Goal: Information Seeking & Learning: Learn about a topic

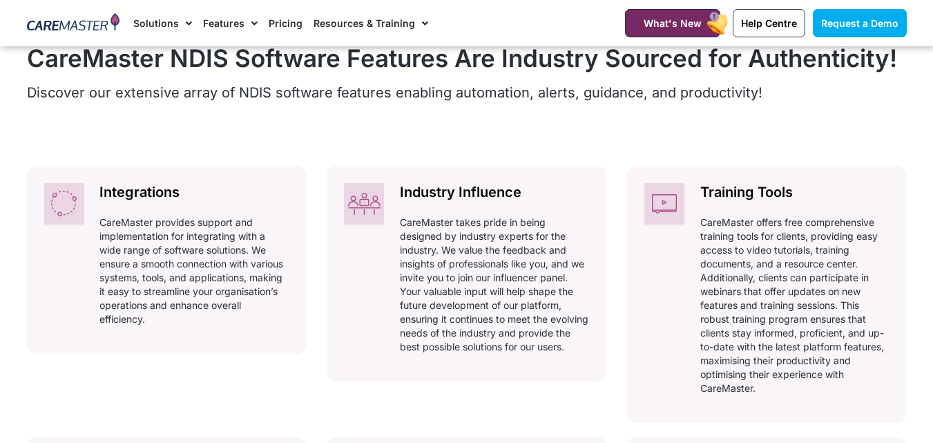
scroll to position [627, 0]
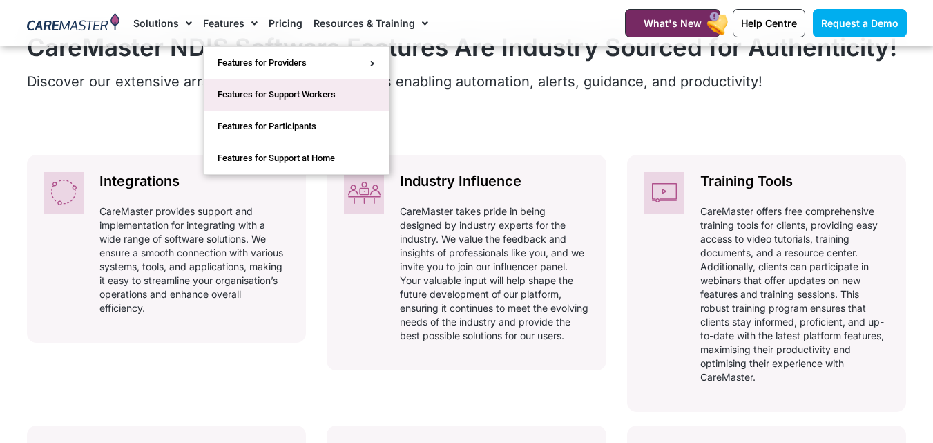
click at [255, 97] on link "Features for Support Workers" at bounding box center [296, 95] width 185 height 32
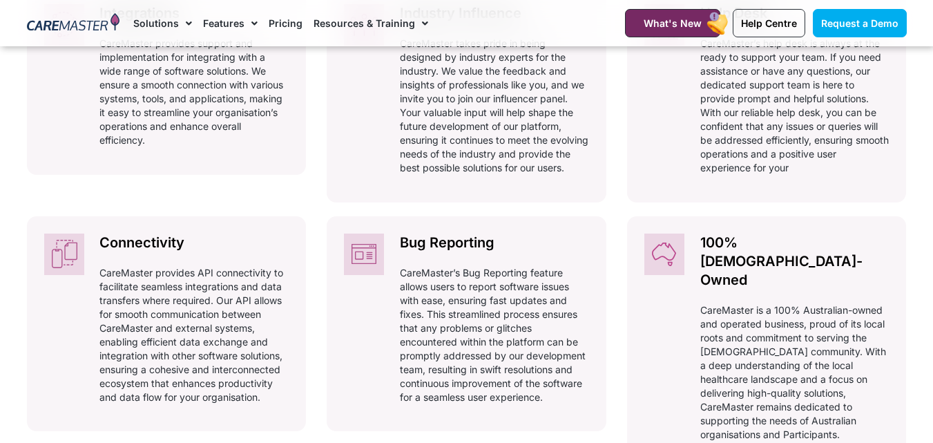
scroll to position [829, 0]
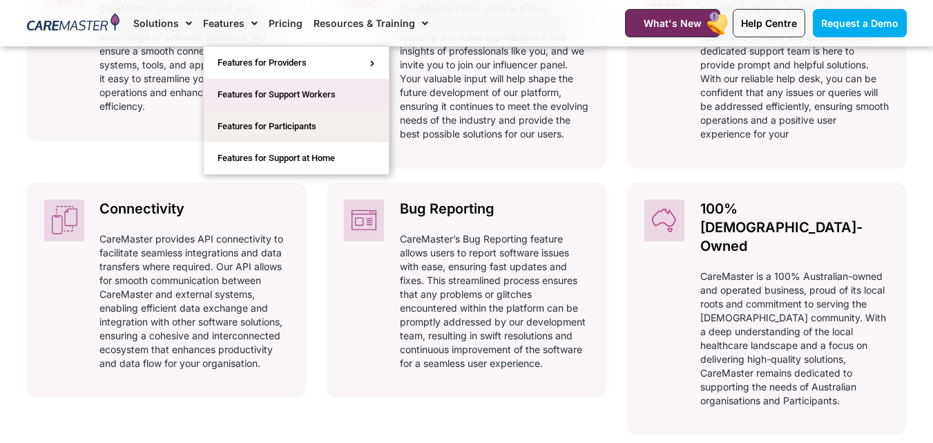
click at [253, 93] on link "Features for Support Workers" at bounding box center [296, 95] width 185 height 32
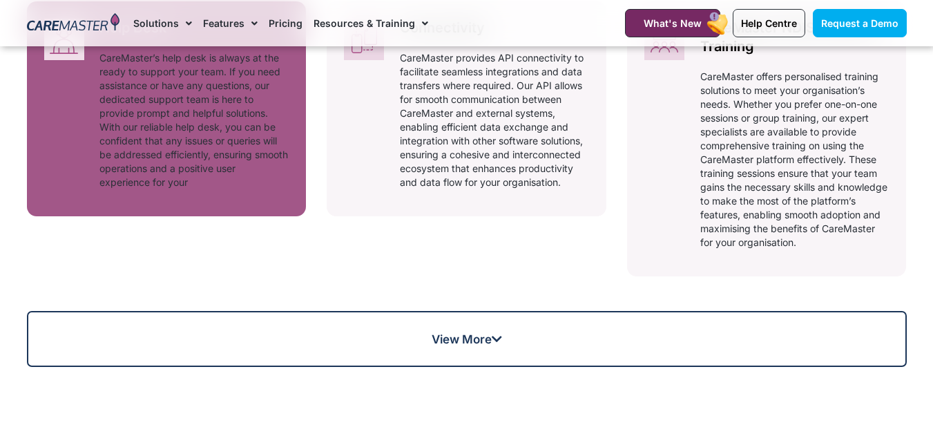
scroll to position [1092, 0]
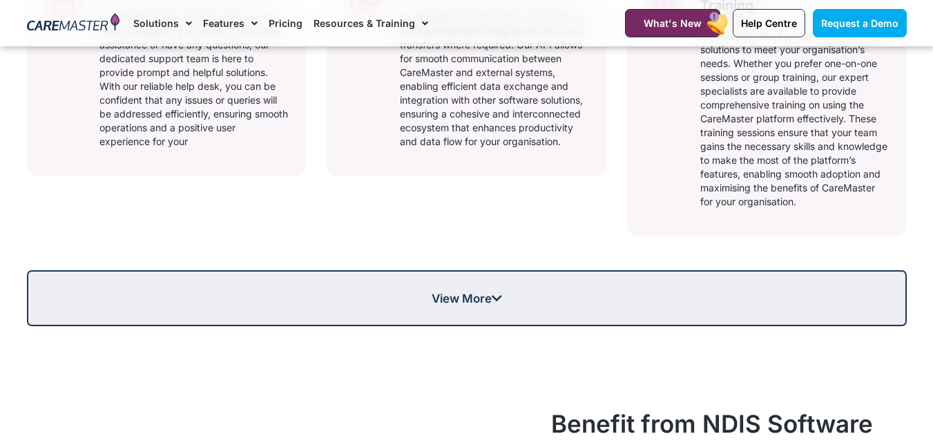
click at [318, 289] on link "View More" at bounding box center [467, 298] width 880 height 56
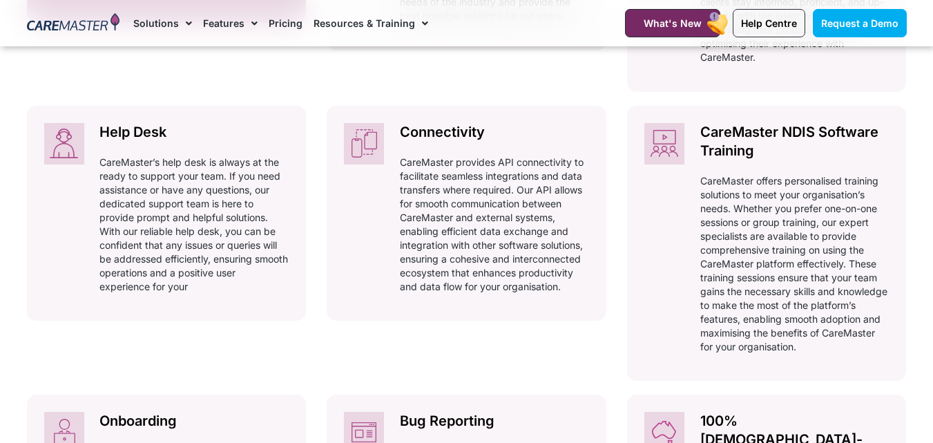
scroll to position [954, 0]
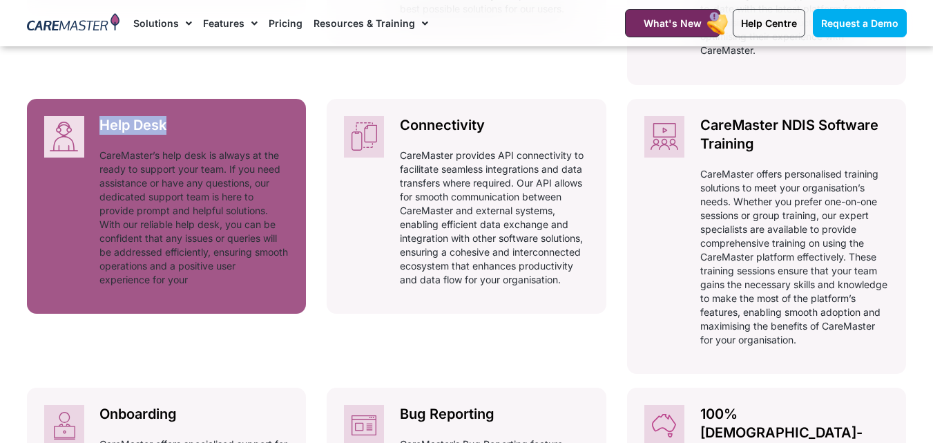
drag, startPoint x: 307, startPoint y: 125, endPoint x: 99, endPoint y: 126, distance: 207.8
click at [99, 126] on div "Integrations Automatically adhering to complex and ever-changing award regulati…" at bounding box center [467, 364] width 880 height 1072
copy h2 "Help Desk"
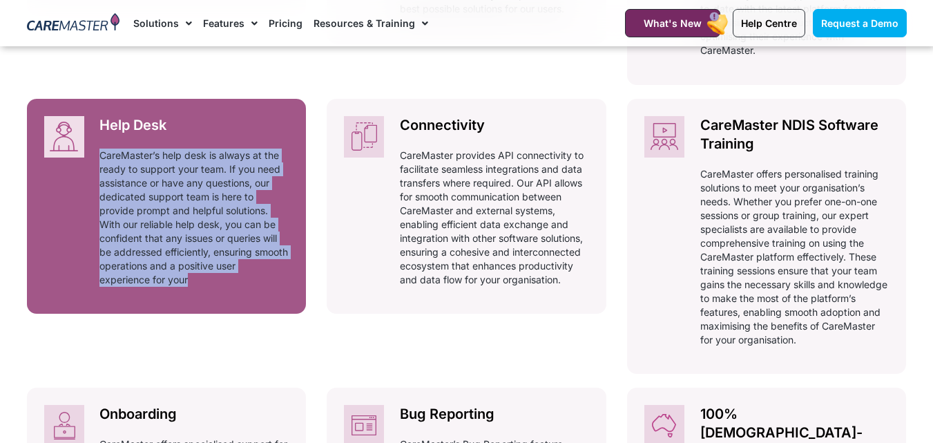
drag, startPoint x: 310, startPoint y: 287, endPoint x: 100, endPoint y: 157, distance: 246.4
click at [100, 157] on div "Integrations Automatically adhering to complex and ever-changing award regulati…" at bounding box center [467, 364] width 880 height 1072
copy p "CareMaster’s help desk is always at the ready to support your team. If you need…"
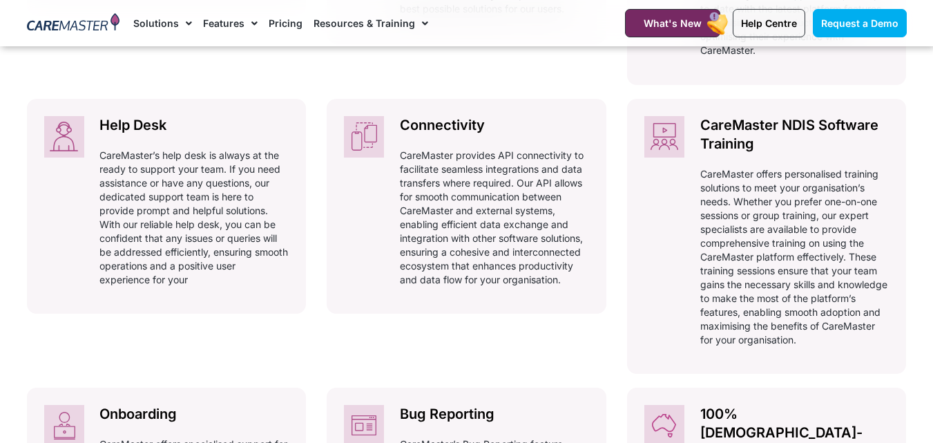
click at [312, 87] on div "Integrations Automatically adhering to complex and ever-changing award regulati…" at bounding box center [467, 364] width 880 height 1072
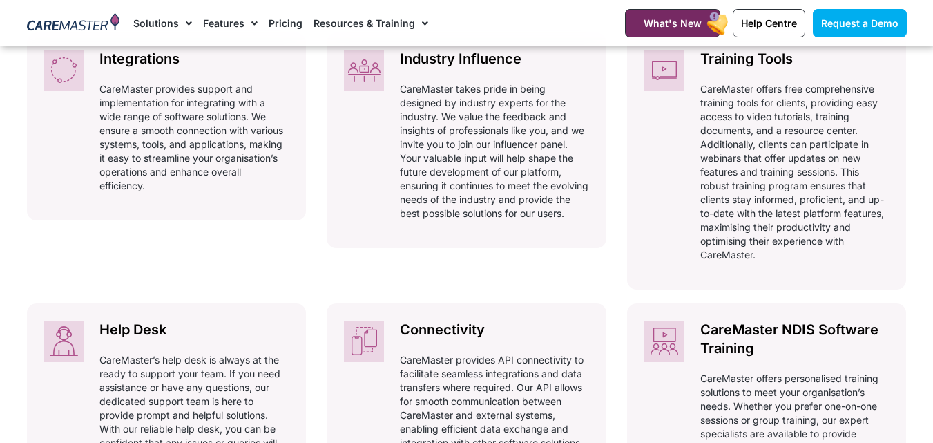
scroll to position [746, 0]
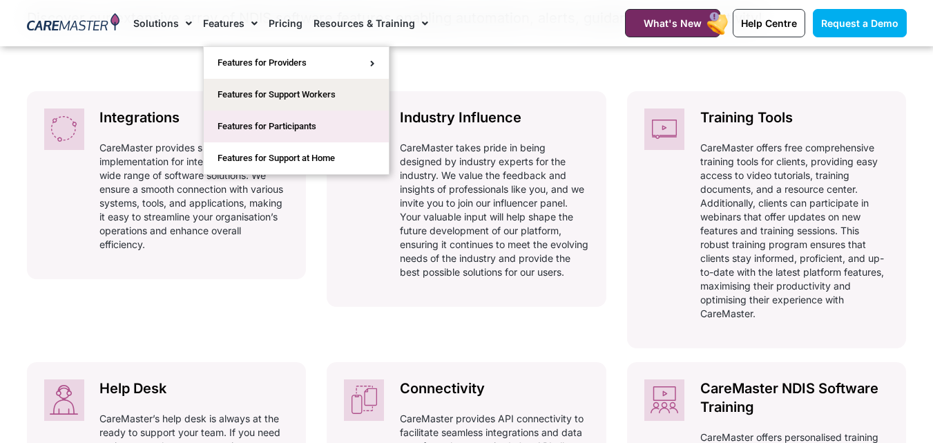
click at [256, 120] on link "Features for Participants" at bounding box center [296, 126] width 185 height 32
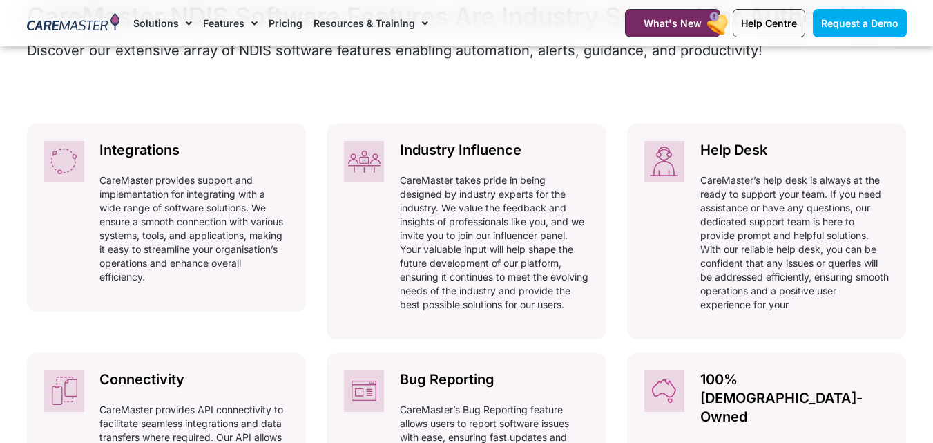
scroll to position [691, 0]
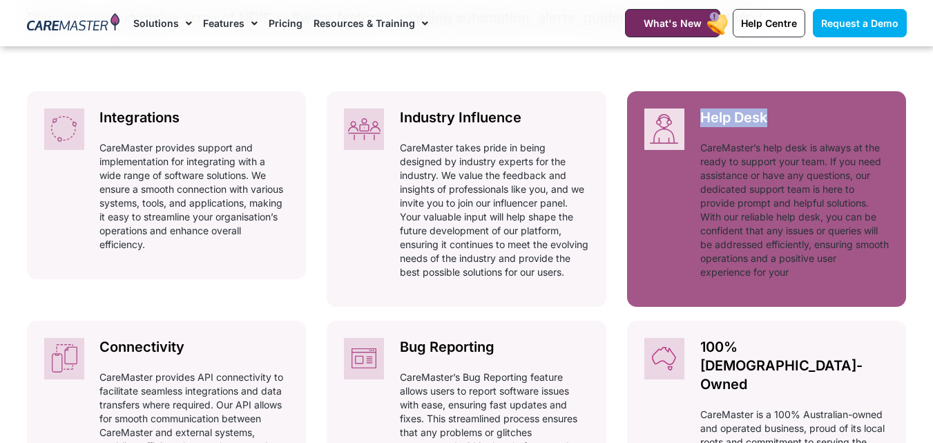
drag, startPoint x: 917, startPoint y: 110, endPoint x: 695, endPoint y: 119, distance: 222.5
click at [695, 119] on section "CareMaster NDIS Software Features Are Industry Sourced for Authenticity! Discov…" at bounding box center [466, 312] width 933 height 853
copy h2 "Help Desk"
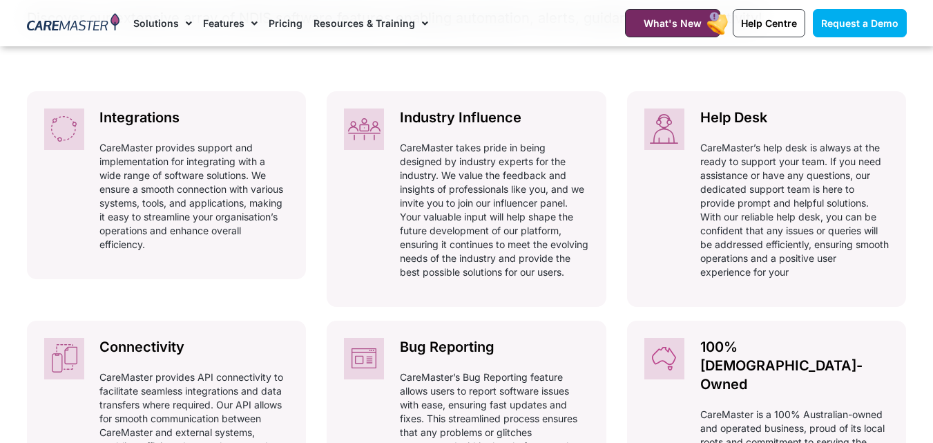
click at [911, 283] on div "CareMaster NDIS Software Features Are Industry Sourced for Authenticity! Discov…" at bounding box center [467, 312] width 894 height 715
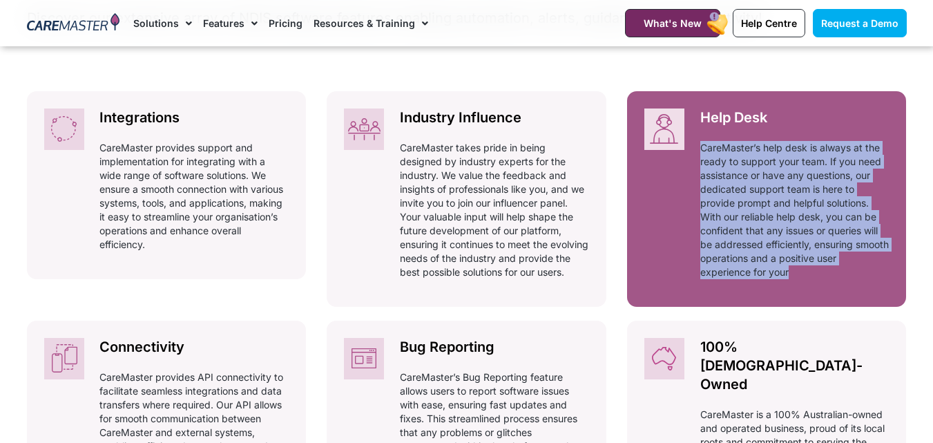
drag, startPoint x: 911, startPoint y: 288, endPoint x: 702, endPoint y: 150, distance: 251.3
click at [702, 150] on div "CareMaster NDIS Software Features Are Industry Sourced for Authenticity! Discov…" at bounding box center [467, 312] width 894 height 715
copy p "CareMaster’s help desk is always at the ready to support your team. If you need…"
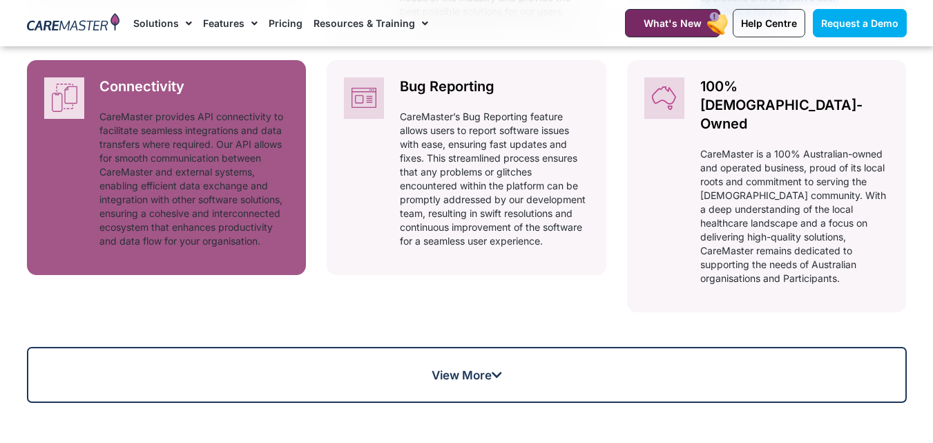
scroll to position [967, 0]
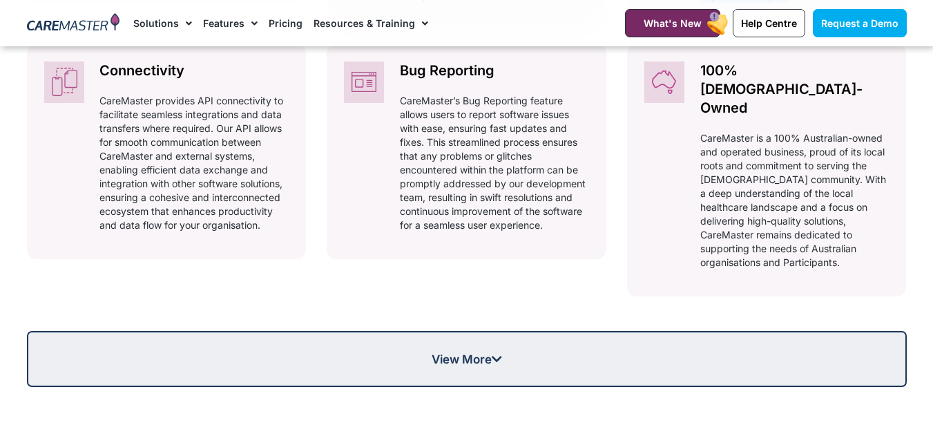
click at [367, 342] on link "View More" at bounding box center [467, 359] width 880 height 56
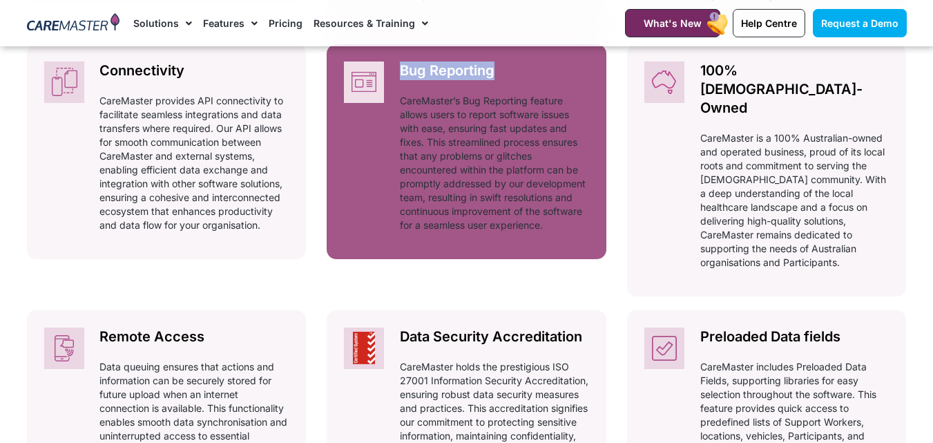
drag, startPoint x: 615, startPoint y: 83, endPoint x: 398, endPoint y: 86, distance: 217.5
click at [398, 86] on div "Integrations Automatically adhering to complex and ever-changing award regulati…" at bounding box center [467, 321] width 880 height 1013
copy h2 "Bug Reporting"
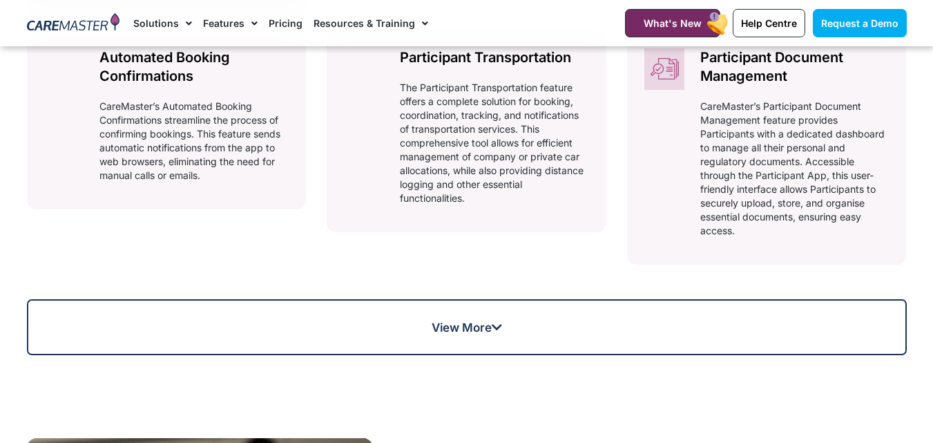
scroll to position [1519, 0]
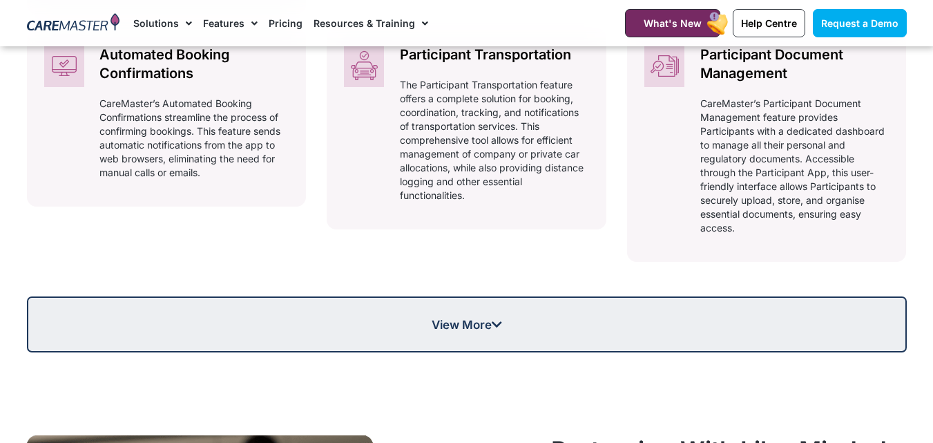
click at [345, 296] on link "View More" at bounding box center [467, 324] width 880 height 56
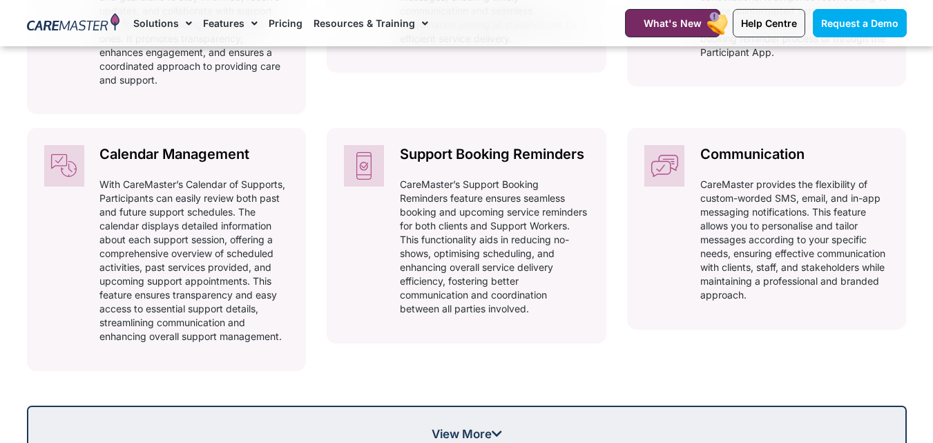
scroll to position [1933, 0]
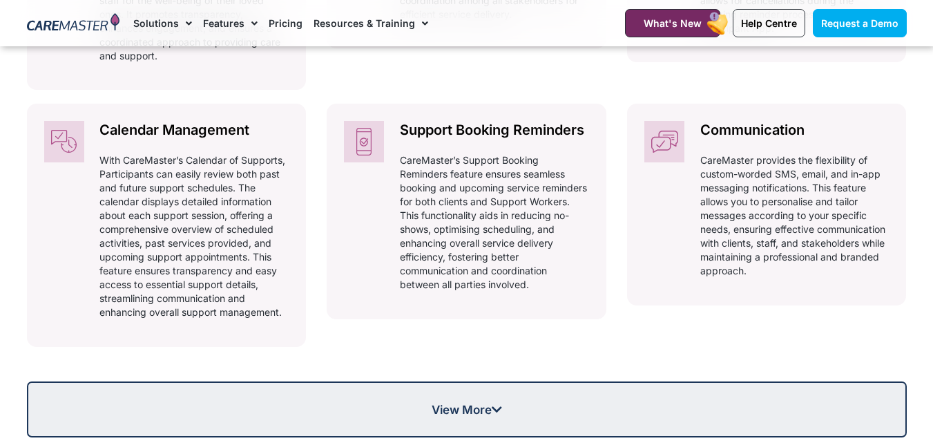
click at [340, 393] on link "View More" at bounding box center [467, 409] width 880 height 56
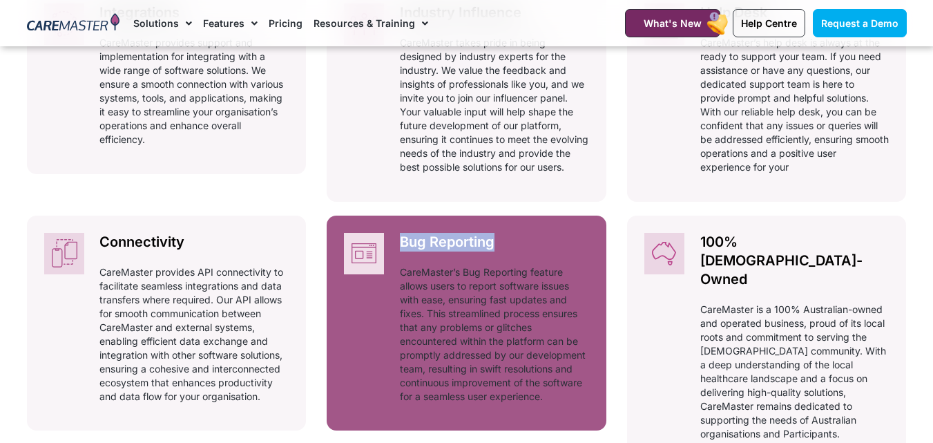
scroll to position [829, 0]
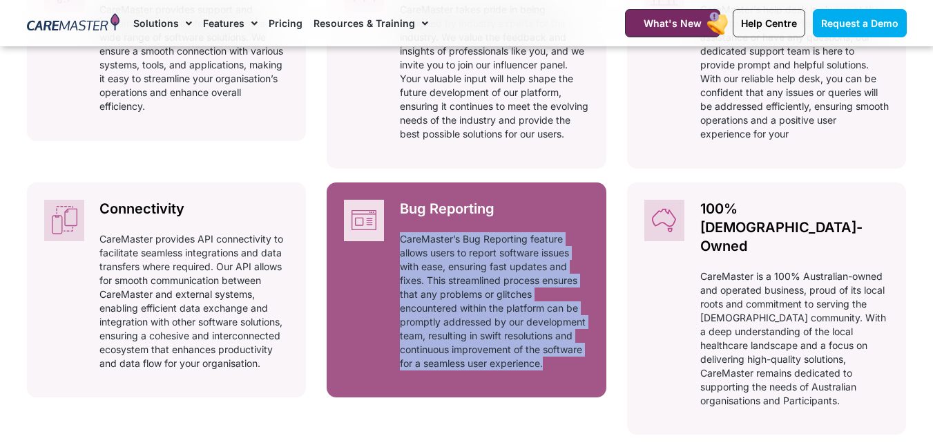
drag, startPoint x: 610, startPoint y: 389, endPoint x: 396, endPoint y: 260, distance: 250.6
copy p "CareMaster’s Bug Reporting feature allows users to report software issues with …"
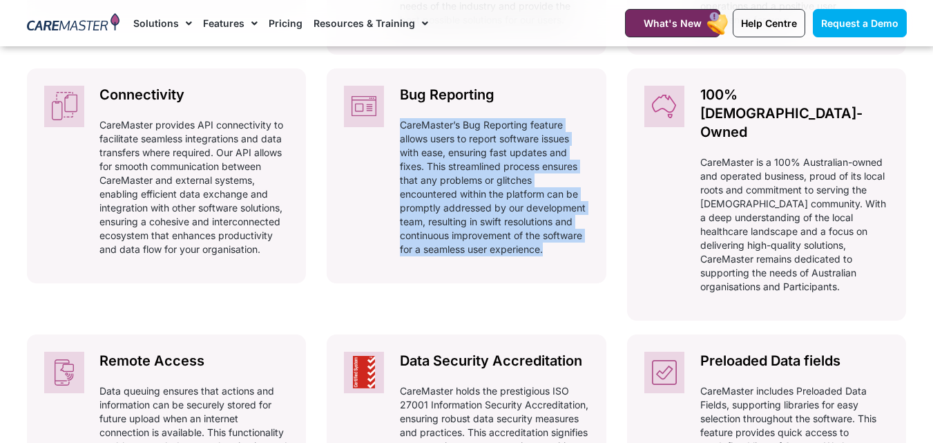
scroll to position [967, 0]
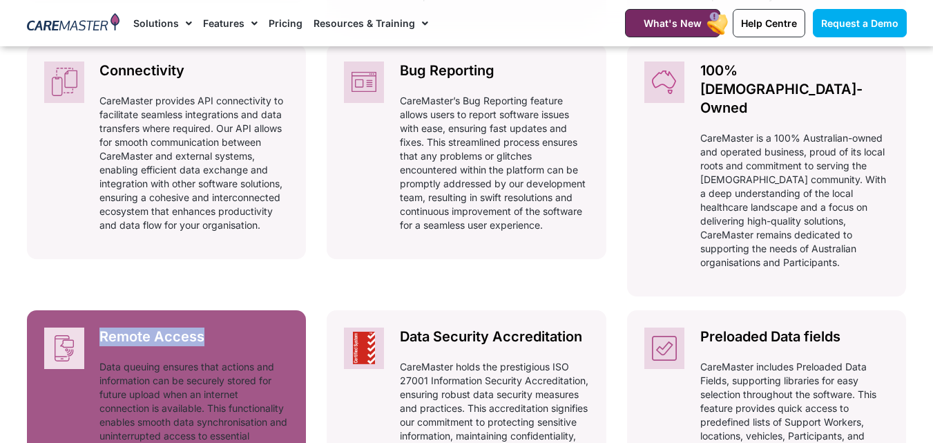
drag, startPoint x: 311, startPoint y: 315, endPoint x: 102, endPoint y: 306, distance: 209.4
copy h2 "Remote Access"
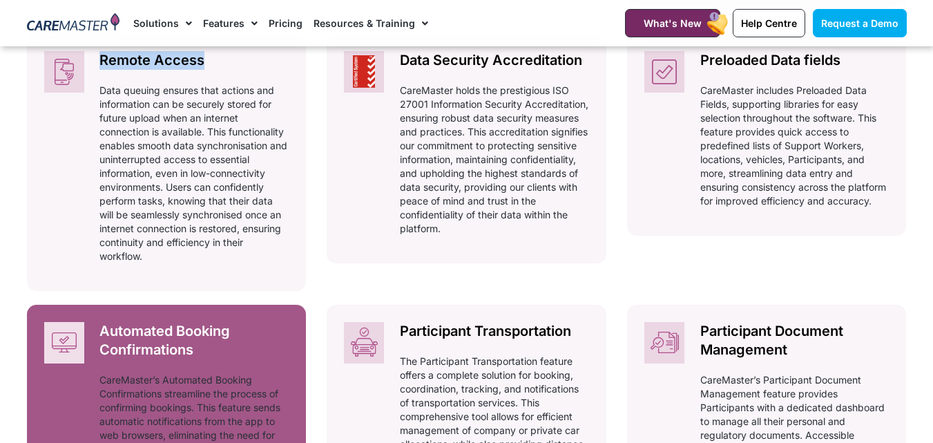
scroll to position [1174, 0]
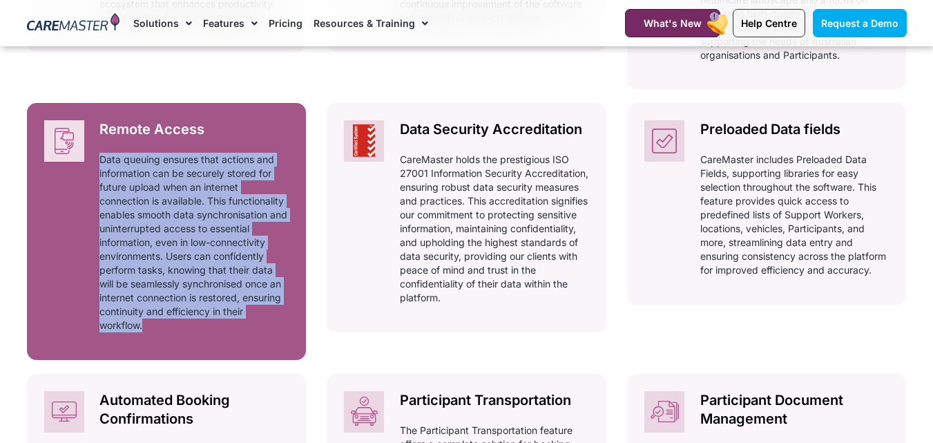
drag, startPoint x: 310, startPoint y: 320, endPoint x: 102, endPoint y: 139, distance: 276.1
copy p "Data queuing ensures that actions and information can be securely stored for fu…"
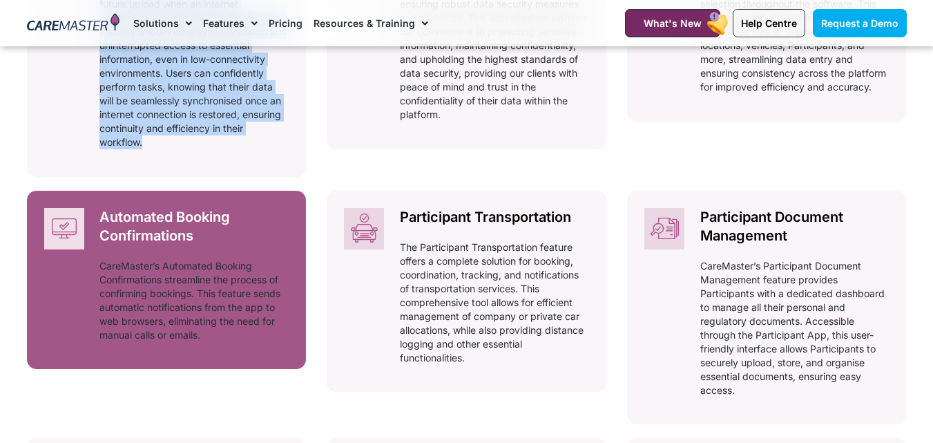
scroll to position [1381, 0]
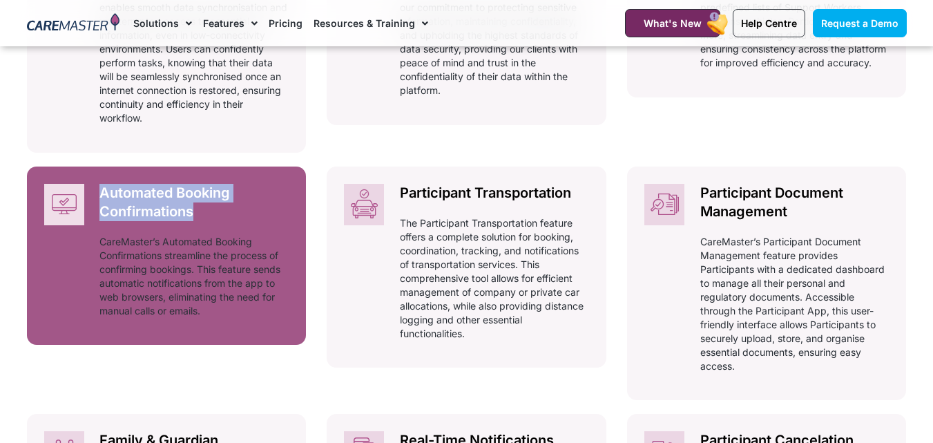
drag, startPoint x: 227, startPoint y: 192, endPoint x: 98, endPoint y: 170, distance: 131.0
click at [98, 170] on div "Automated Booking Confirmations Automatically adhering to complex and ever-chan…" at bounding box center [194, 255] width 224 height 178
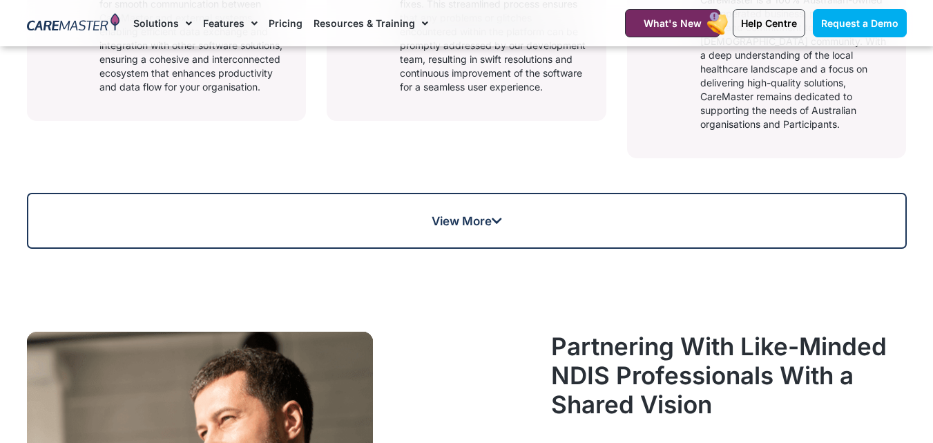
scroll to position [898, 0]
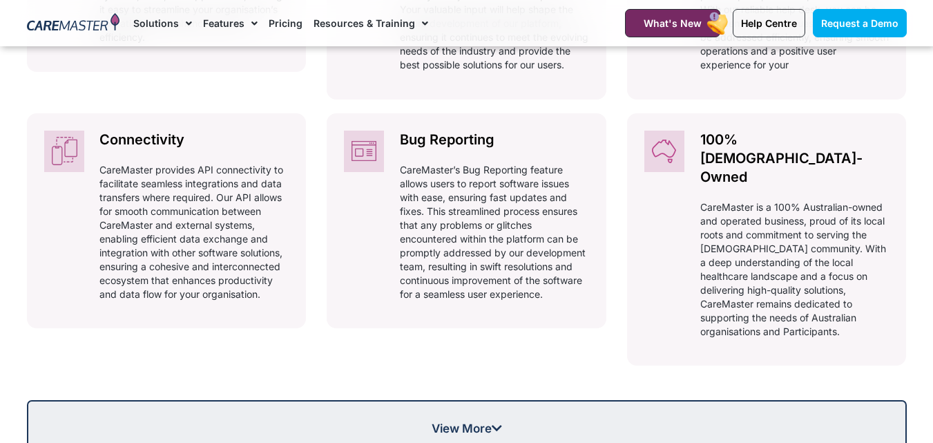
click at [249, 400] on link "View More" at bounding box center [467, 428] width 880 height 56
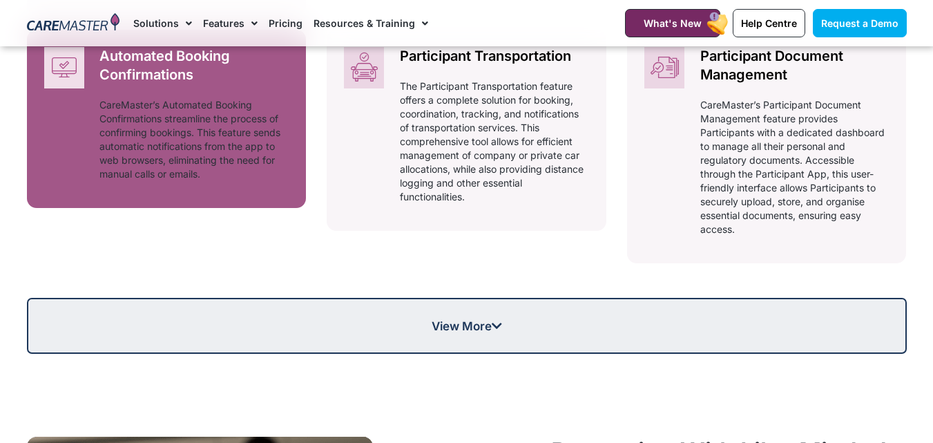
scroll to position [1519, 0]
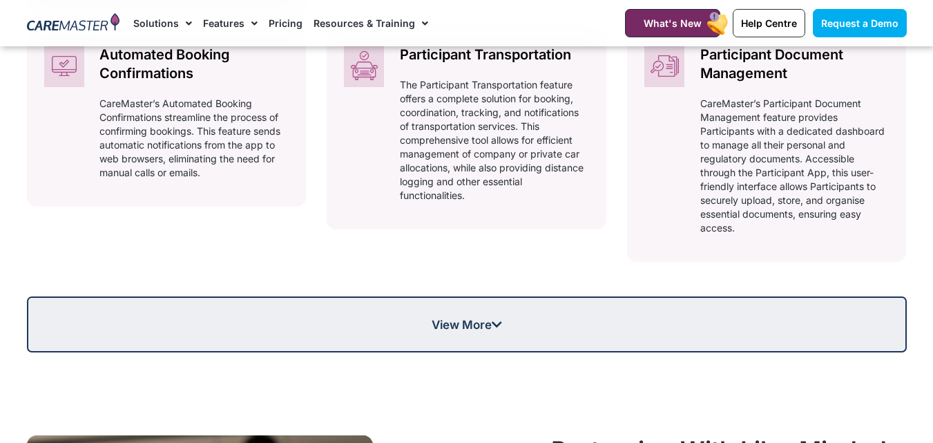
click at [255, 296] on link "View More" at bounding box center [467, 324] width 880 height 56
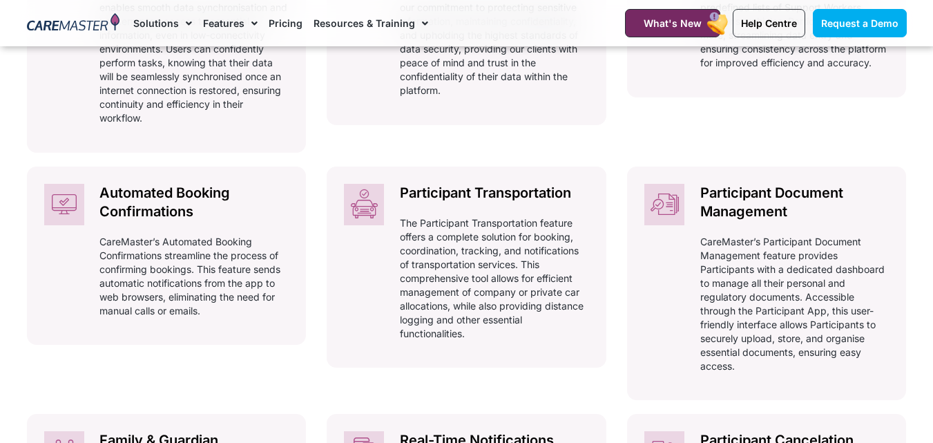
scroll to position [1312, 0]
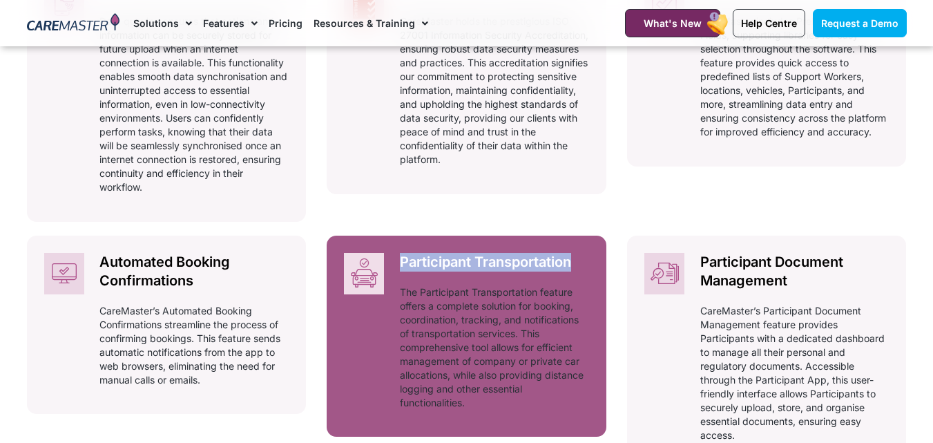
drag, startPoint x: 613, startPoint y: 242, endPoint x: 398, endPoint y: 238, distance: 215.5
click at [398, 238] on div "Integrations Automatically adhering to complex and ever-changing award regulati…" at bounding box center [467, 226] width 880 height 1512
copy h2 "Participant Transportation"
